Goal: Transaction & Acquisition: Register for event/course

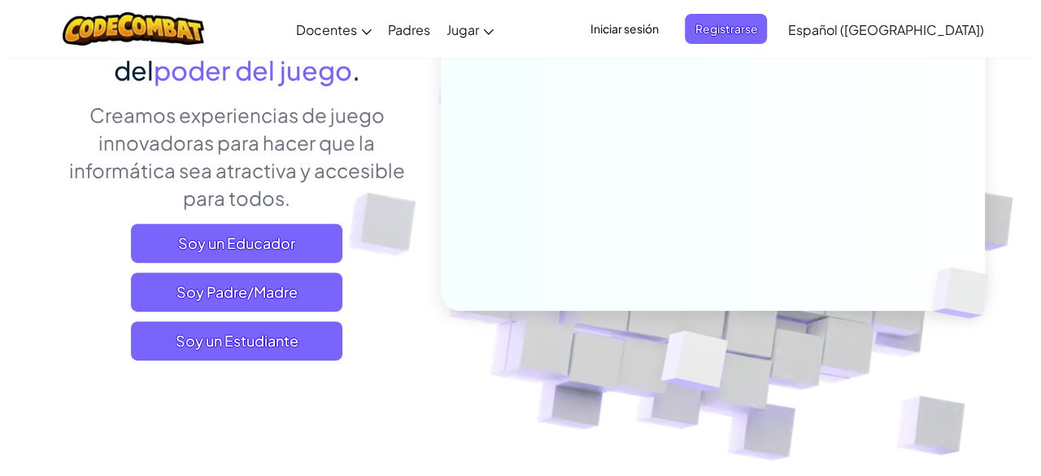
scroll to position [244, 0]
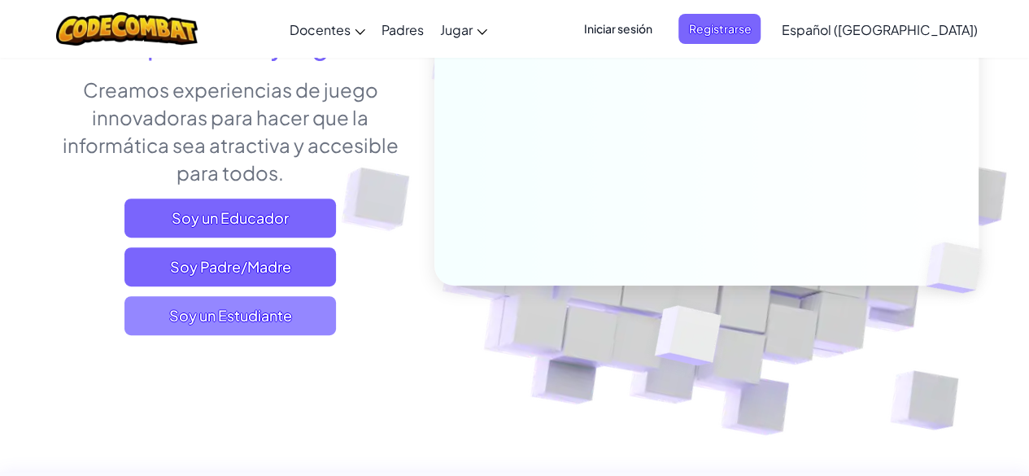
click at [265, 325] on span "Soy un Estudiante" at bounding box center [229, 315] width 211 height 39
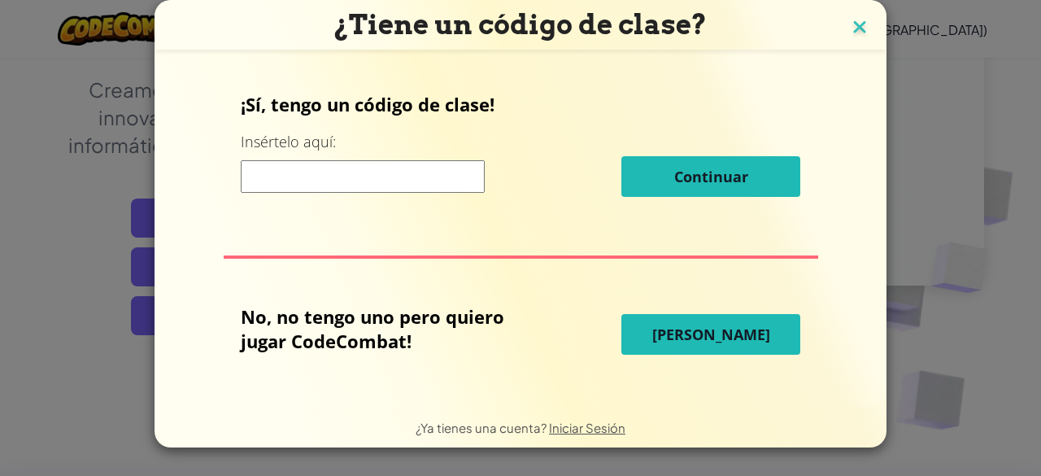
click at [859, 22] on img at bounding box center [859, 28] width 21 height 24
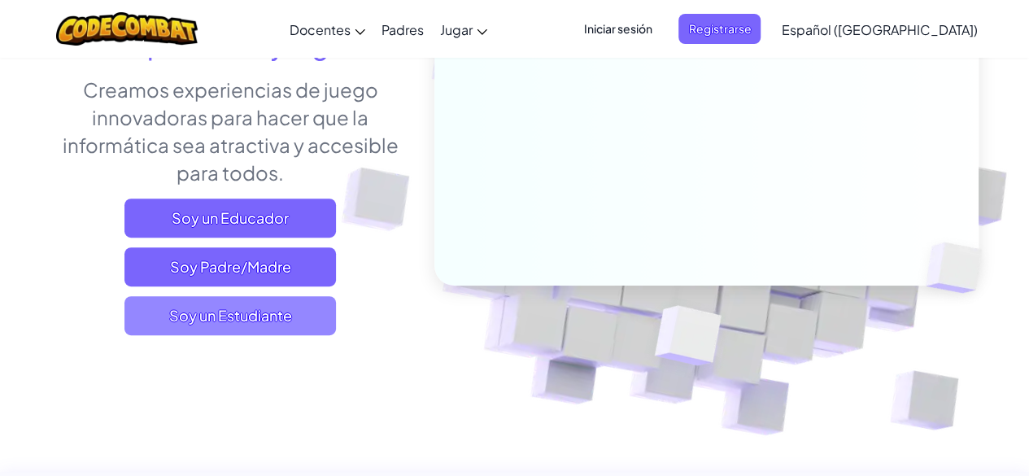
click at [260, 316] on span "Soy un Estudiante" at bounding box center [229, 315] width 211 height 39
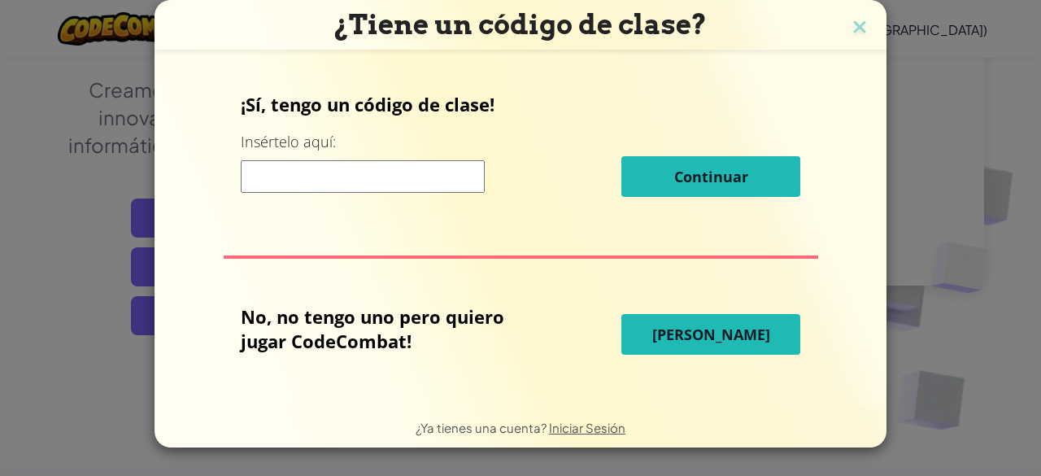
click at [360, 170] on input at bounding box center [363, 176] width 244 height 33
